Goal: Task Accomplishment & Management: Manage account settings

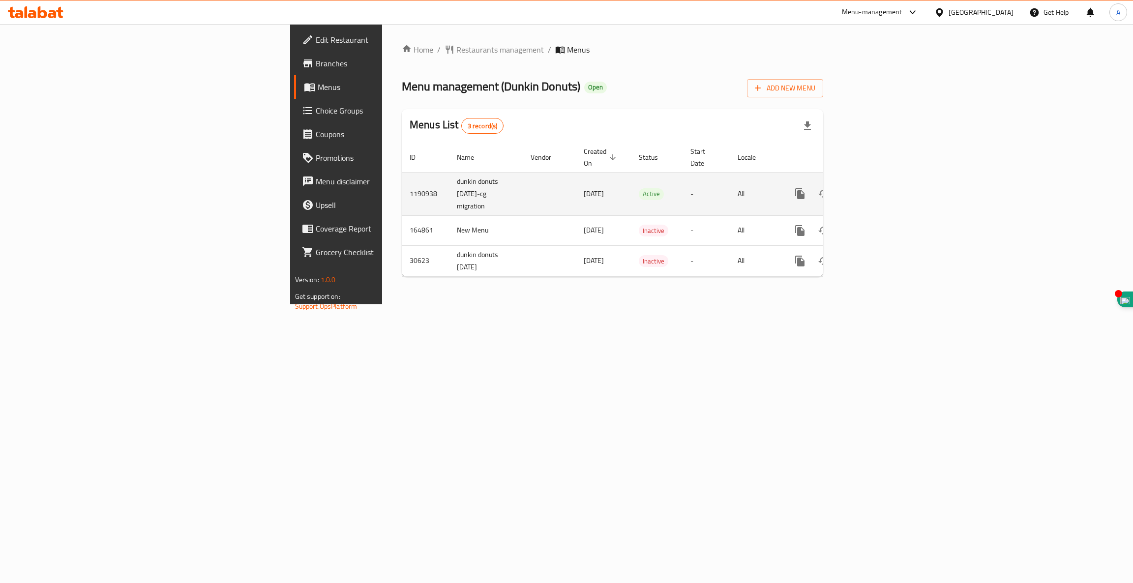
click at [875, 189] on icon "enhanced table" at bounding box center [870, 193] width 9 height 9
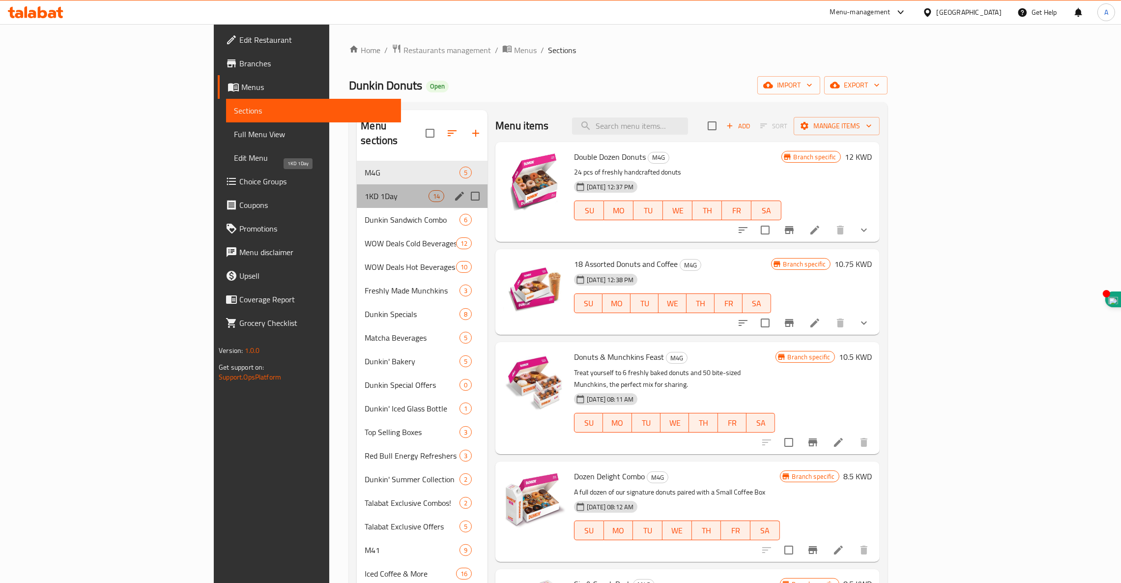
click at [365, 190] on span "1KD 1Day" at bounding box center [397, 196] width 64 height 12
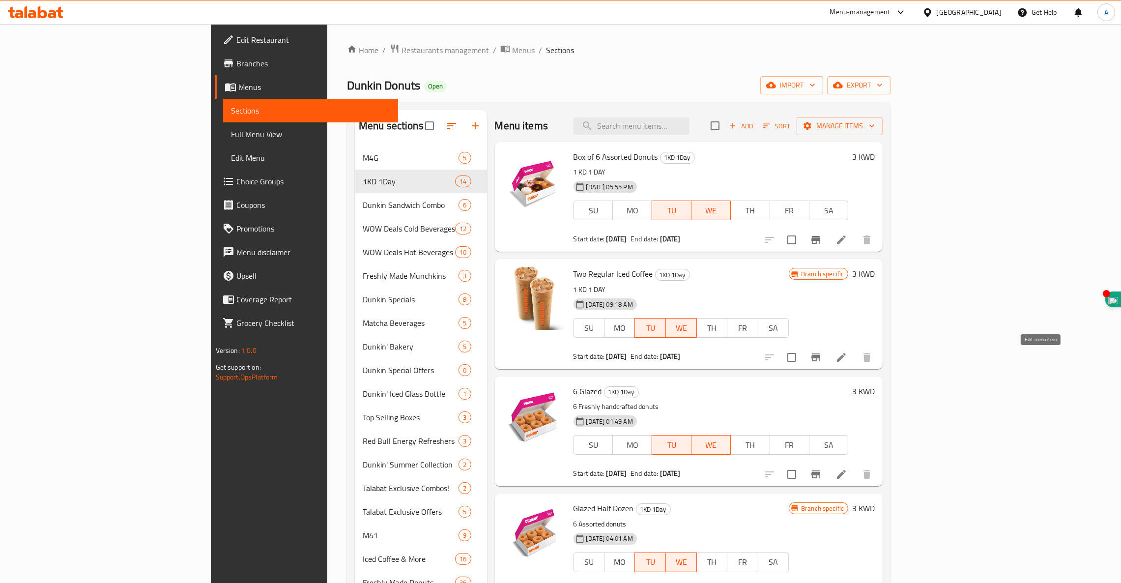
click at [847, 360] on icon at bounding box center [842, 357] width 12 height 12
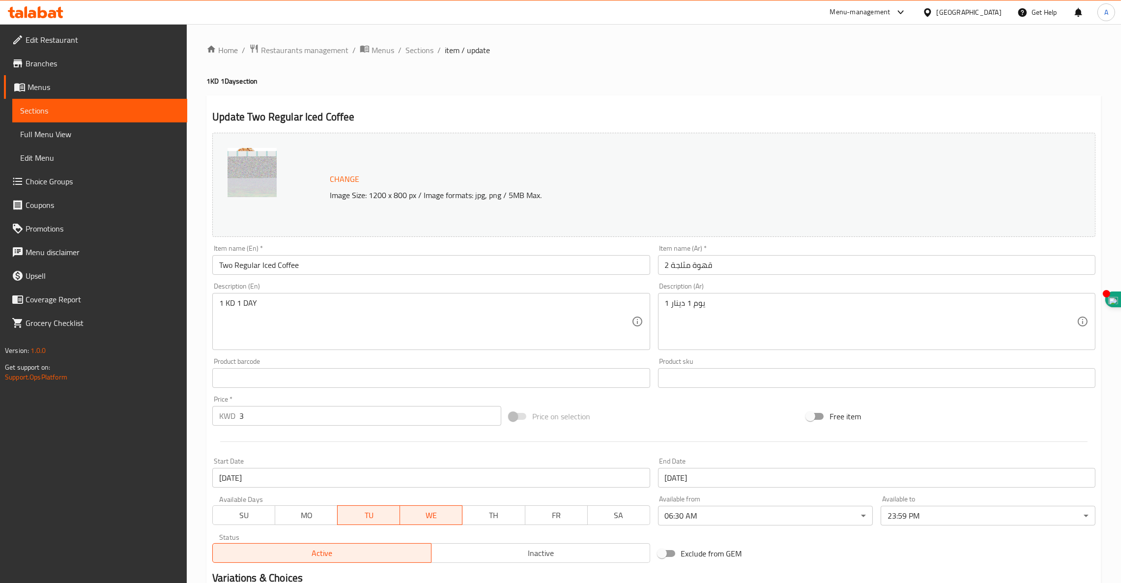
click at [253, 268] on input "Two Regular Iced Coffee" at bounding box center [431, 265] width 438 height 20
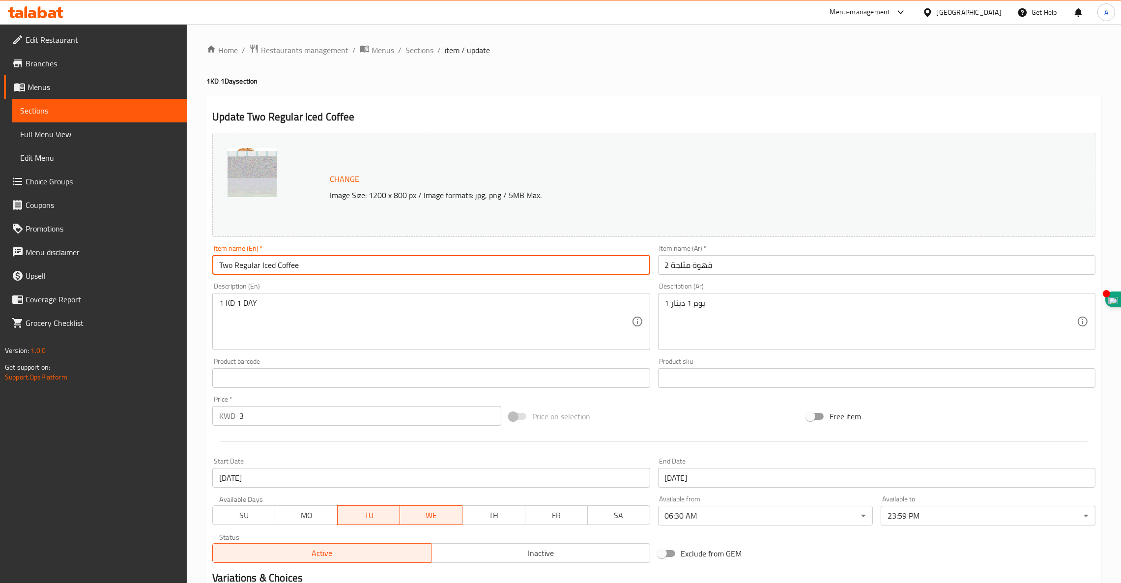
click at [253, 268] on input "Two Regular Iced Coffee" at bounding box center [431, 265] width 438 height 20
click at [255, 267] on input "Two Iced Coffee" at bounding box center [431, 265] width 438 height 20
click at [250, 267] on input "Two Iced Coffee" at bounding box center [431, 265] width 438 height 20
type input "Two Iced Salted Caramel"
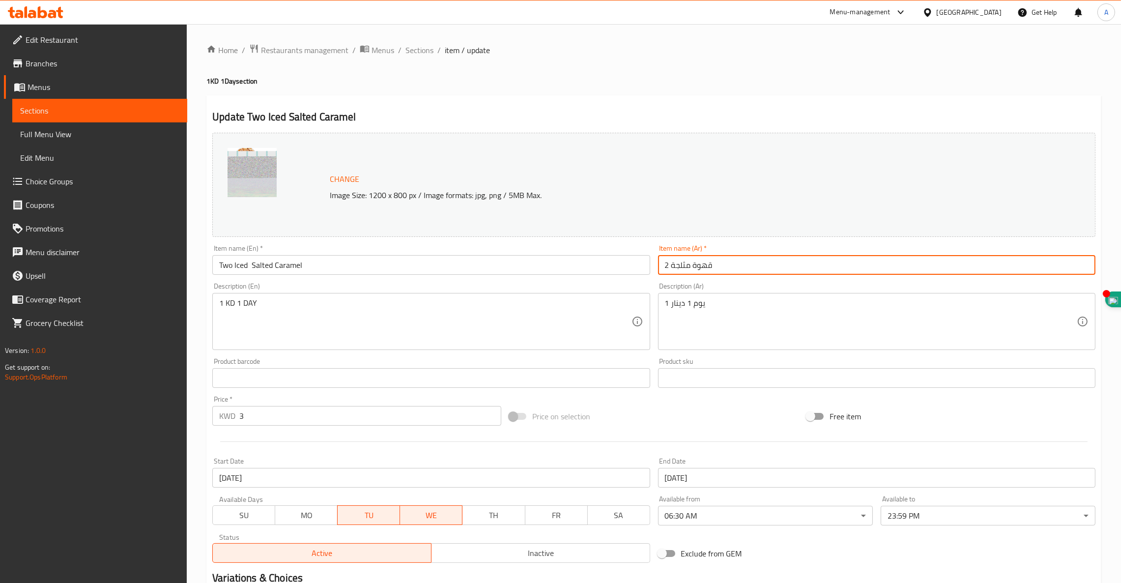
click at [698, 263] on input "2 قهوة مثلجة" at bounding box center [877, 265] width 438 height 20
type input "2"
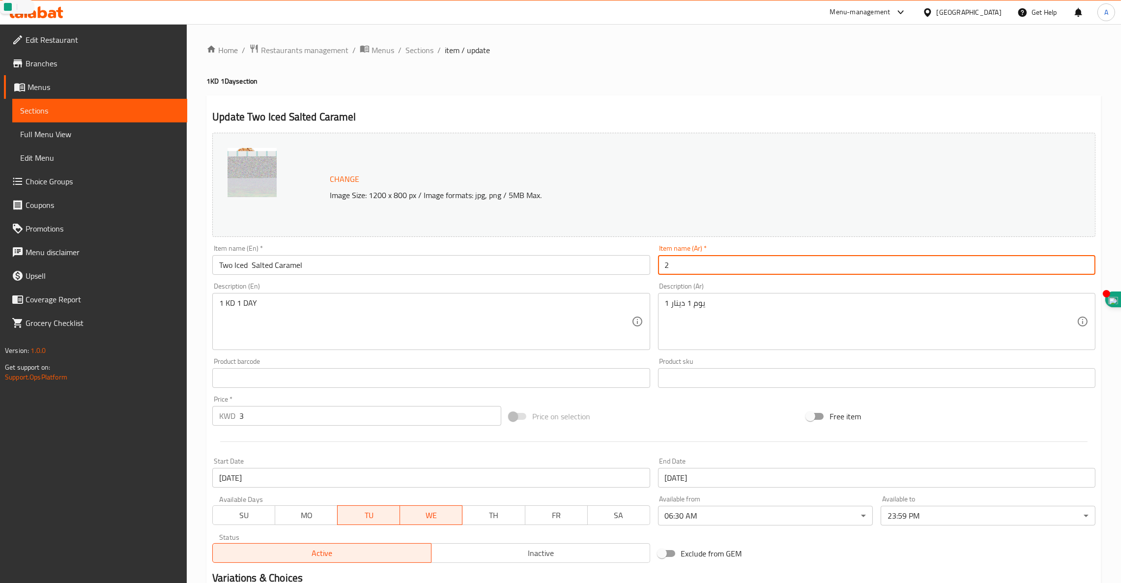
type input "2"
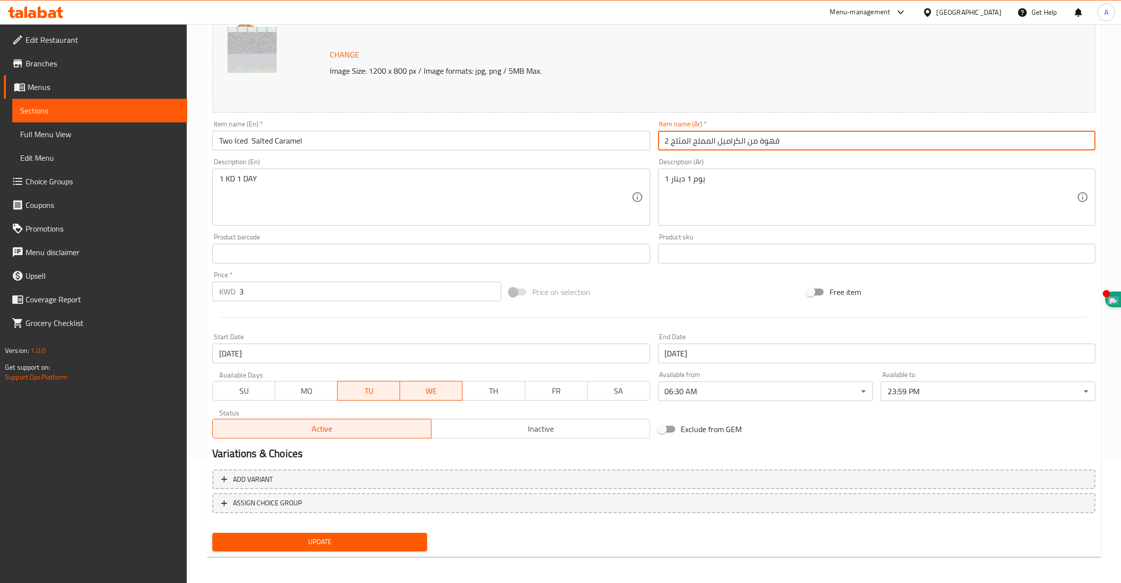
type input "2 قهوة من الكراميل المملح المثلج"
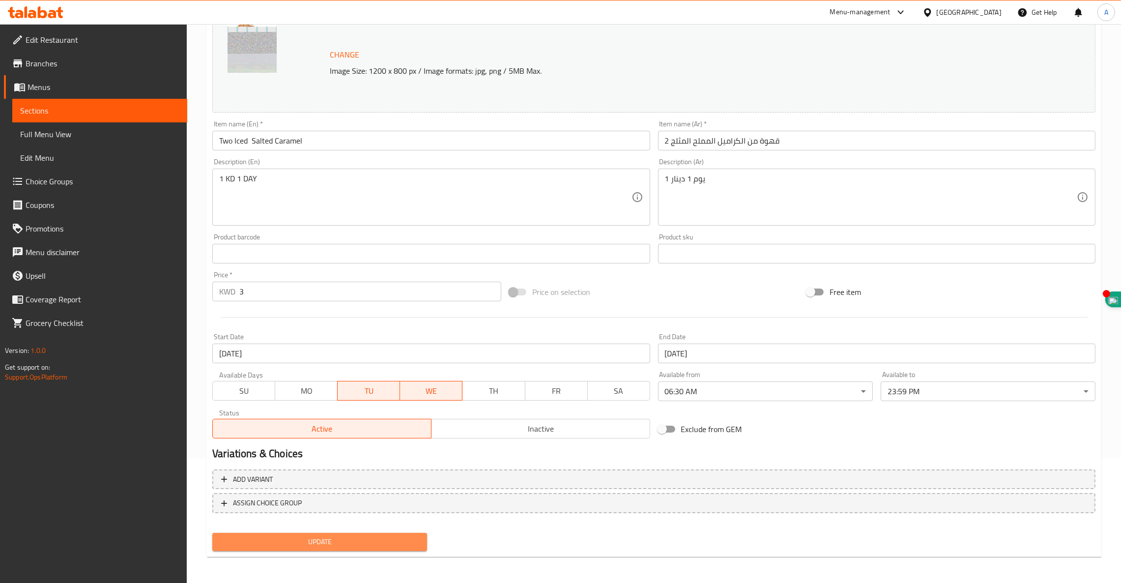
click at [328, 547] on span "Update" at bounding box center [319, 542] width 199 height 12
